Goal: Task Accomplishment & Management: Use online tool/utility

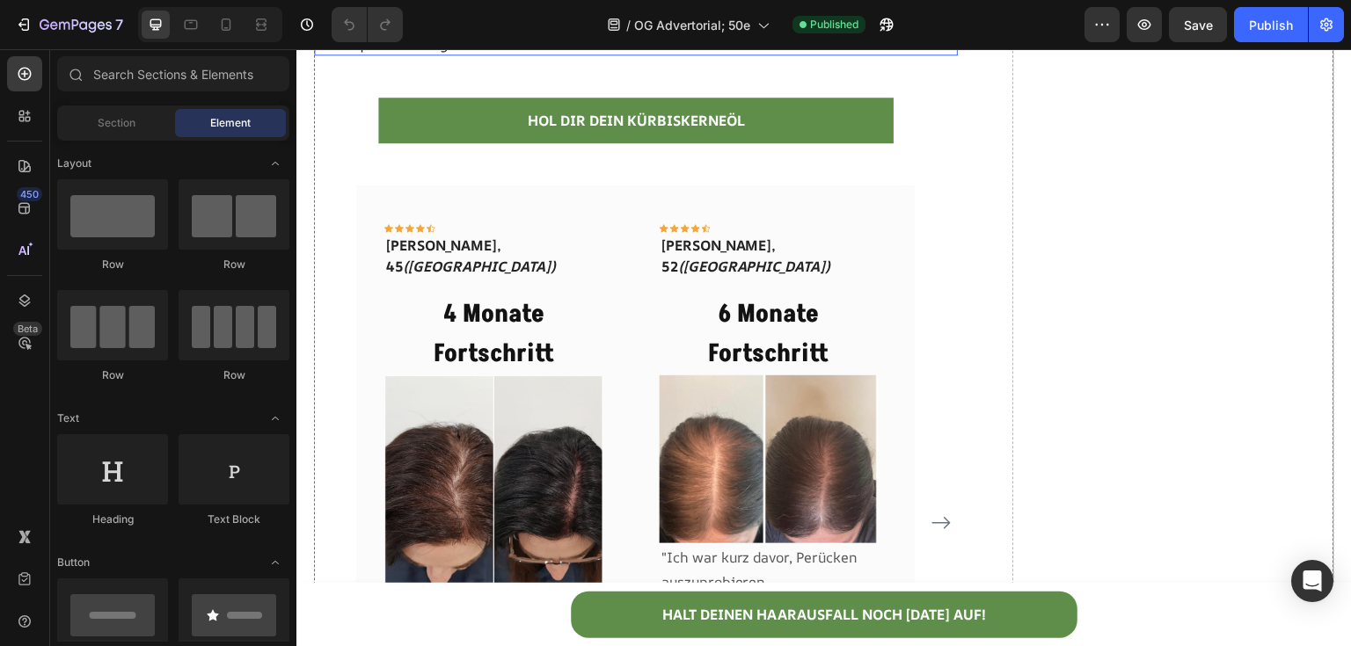
scroll to position [9245, 0]
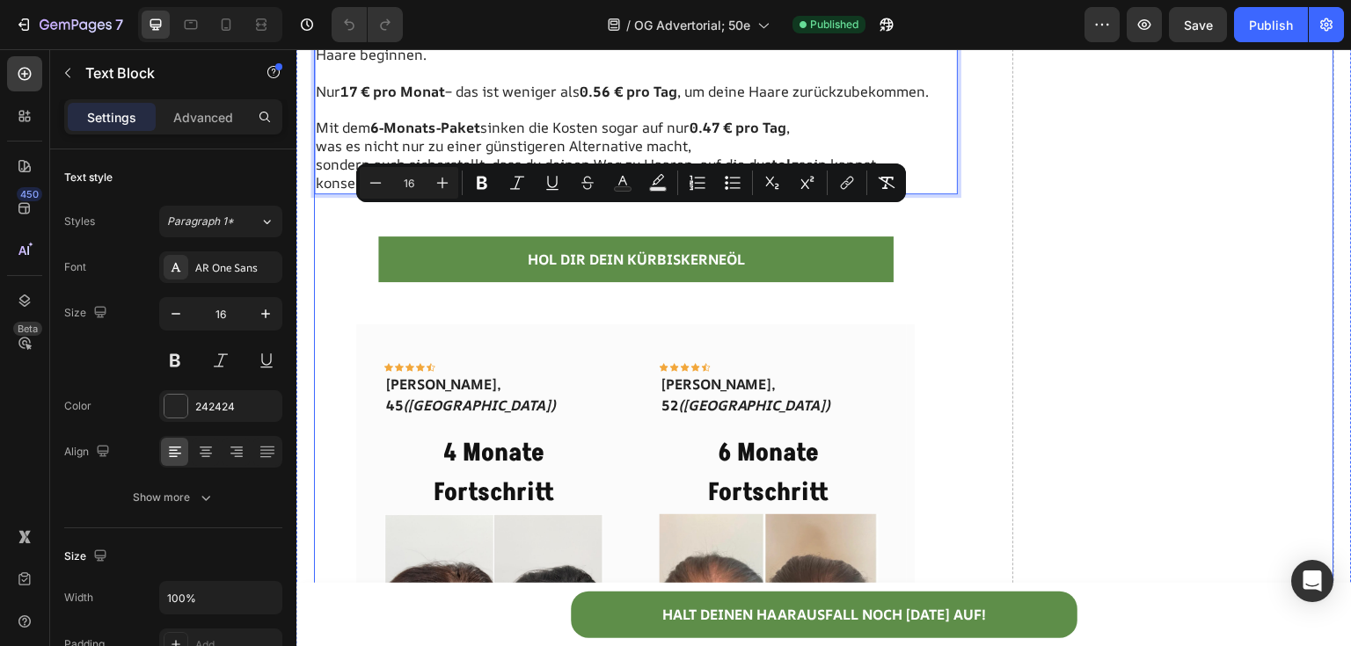
copy div "Ein Termin beim Hautarzt kostet 200 € pro Sitzung. PRP-Behandlungen kosten 1.00…"
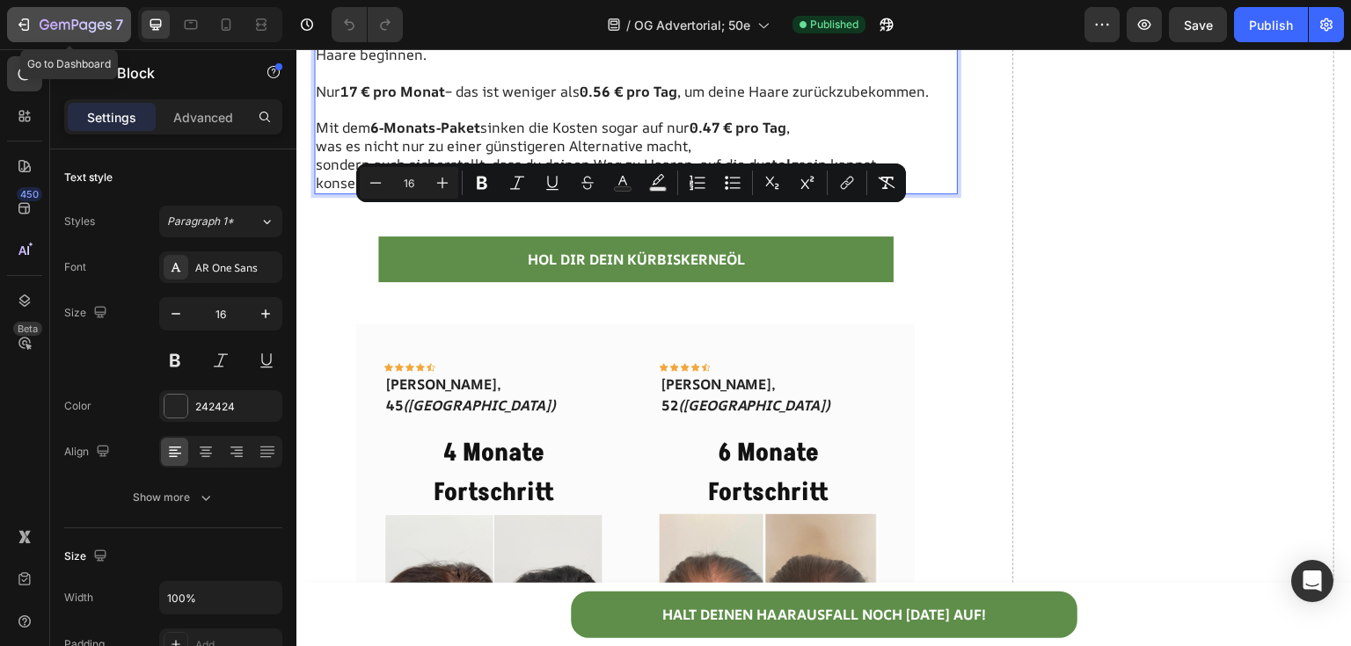
click at [42, 25] on icon "button" at bounding box center [76, 25] width 72 height 15
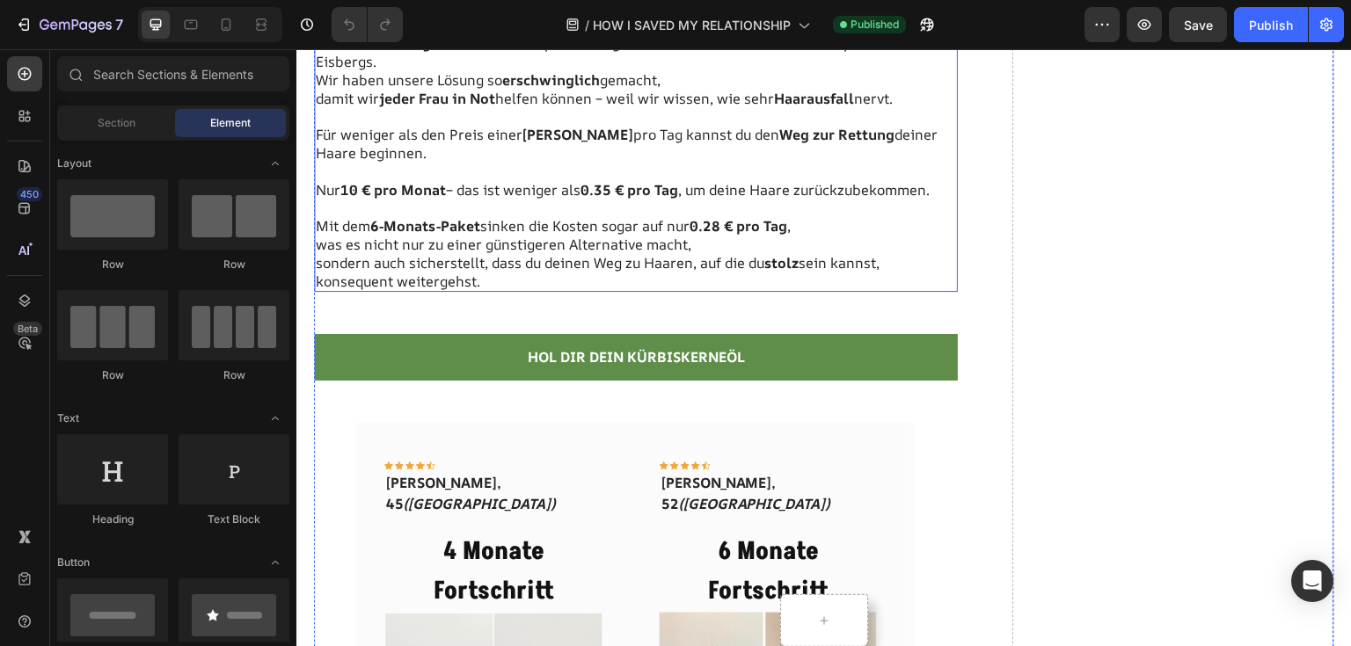
scroll to position [14684, 0]
click at [669, 71] on p "PRP-Behandlungen kosten 1.000 € pro Sitzung – und das ist noch nicht mal die Sp…" at bounding box center [636, 52] width 640 height 37
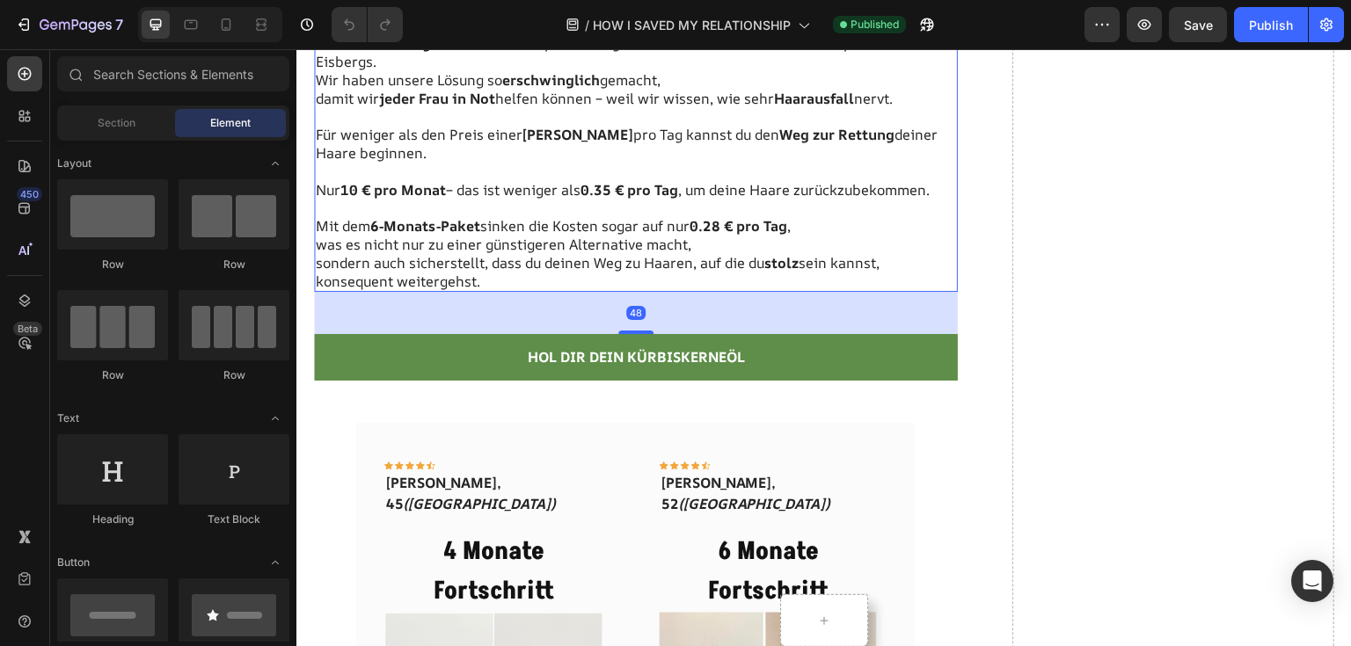
click at [669, 71] on p "PRP-Behandlungen kosten 1.000 € pro Sitzung – und das ist noch nicht mal die Sp…" at bounding box center [636, 52] width 640 height 37
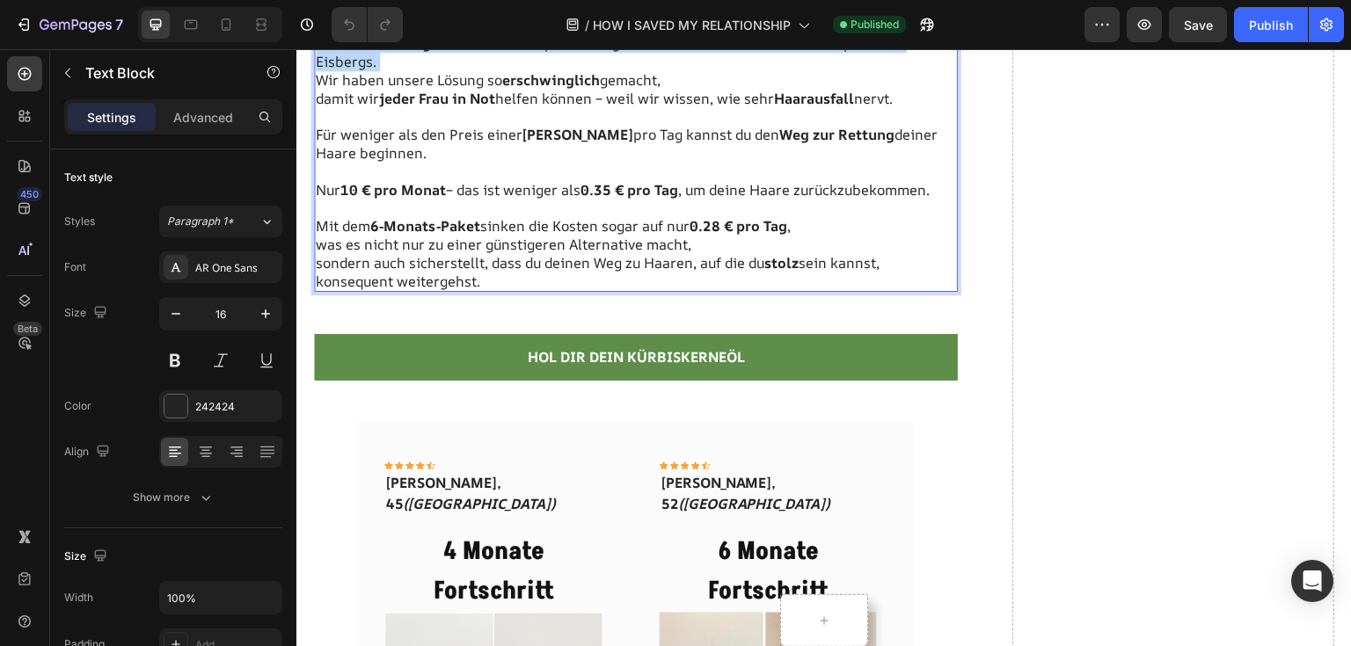
click at [669, 71] on p "PRP-Behandlungen kosten 1.000 € pro Sitzung – und das ist noch nicht mal die Sp…" at bounding box center [636, 52] width 640 height 37
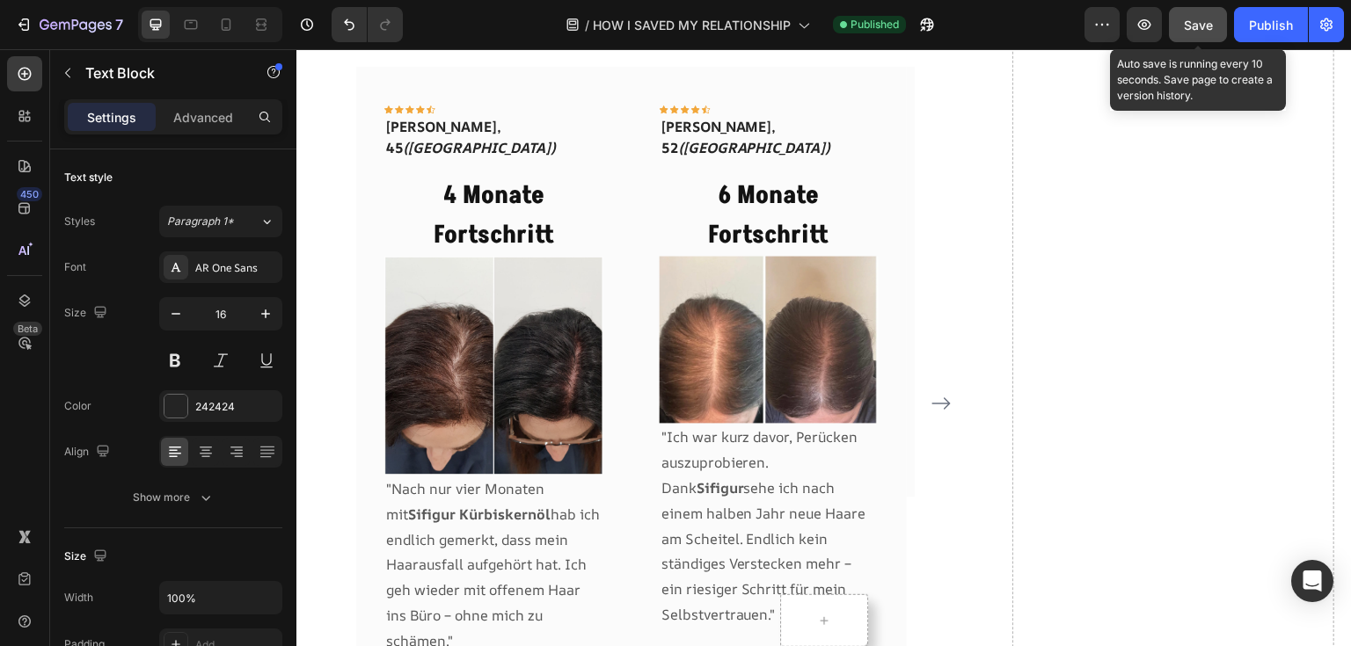
click at [1192, 26] on span "Save" at bounding box center [1197, 25] width 29 height 15
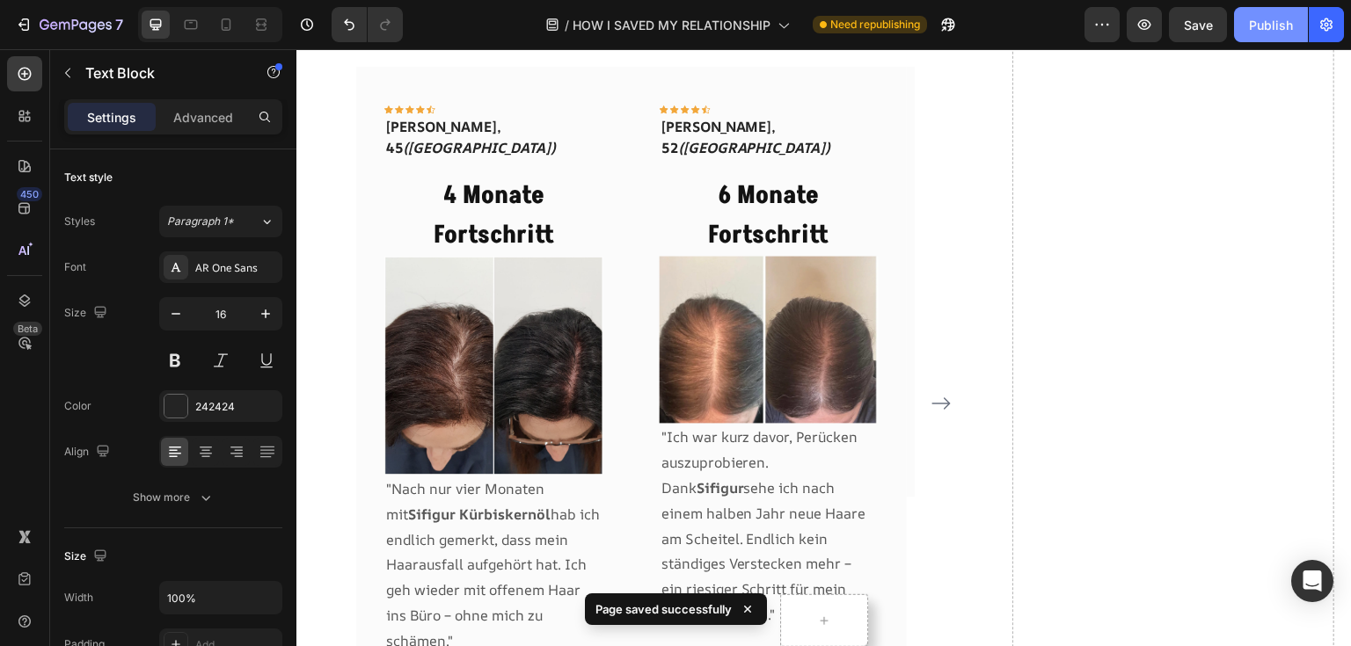
click at [1284, 13] on button "Publish" at bounding box center [1271, 24] width 74 height 35
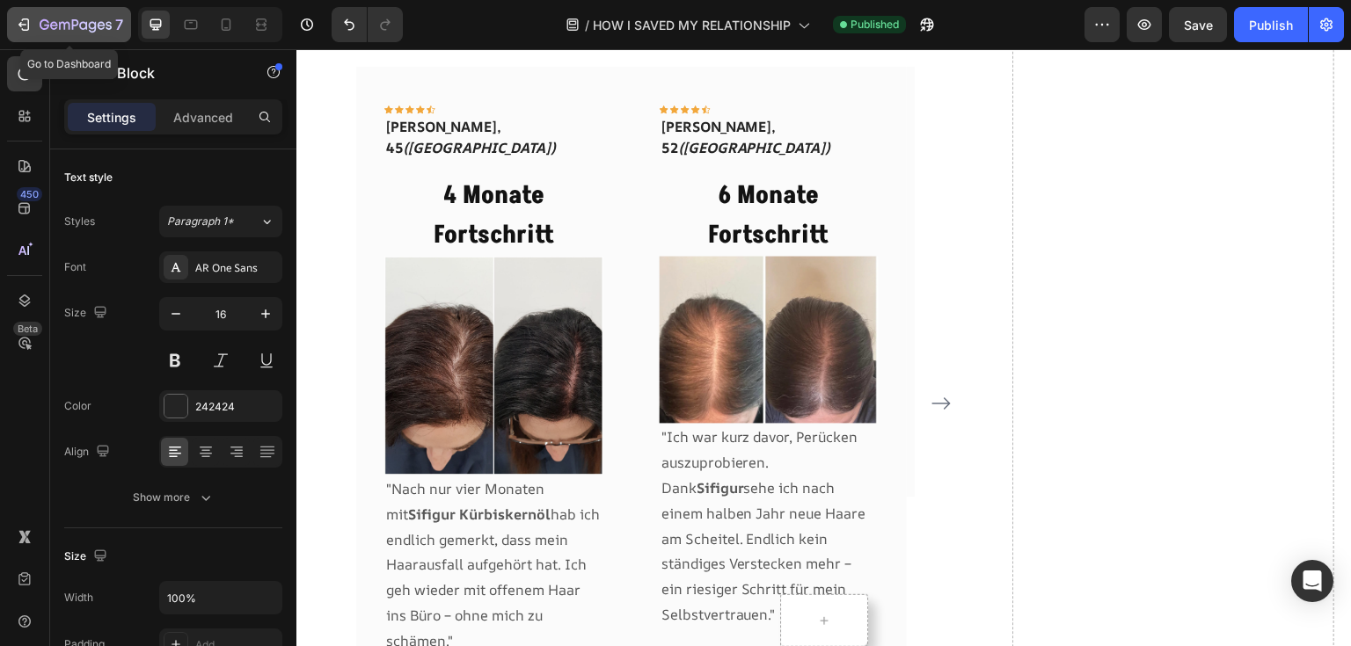
click at [21, 25] on icon "button" at bounding box center [22, 24] width 8 height 5
